Goal: Transaction & Acquisition: Purchase product/service

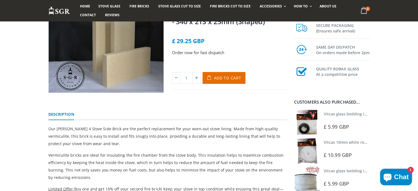
scroll to position [55, 0]
click at [216, 77] on span "Add to Cart" at bounding box center [227, 77] width 27 height 5
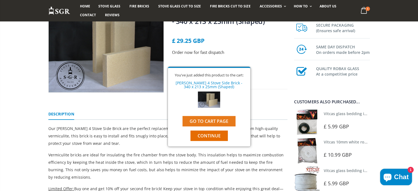
click at [211, 121] on link "Go to cart page" at bounding box center [209, 121] width 53 height 10
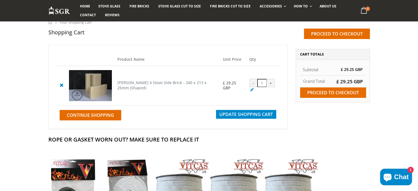
scroll to position [43, 0]
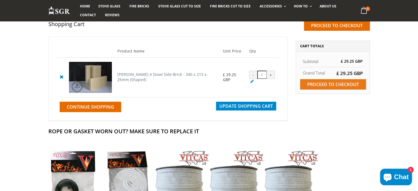
click at [356, 87] on input "Proceed to checkout" at bounding box center [333, 84] width 66 height 10
